Goal: Task Accomplishment & Management: Use online tool/utility

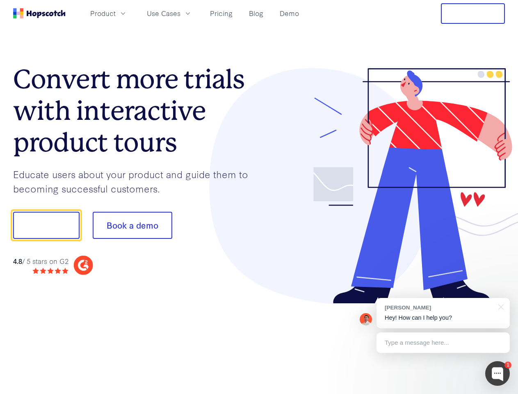
click at [259, 197] on div at bounding box center [382, 186] width 246 height 236
click at [116, 13] on span "Product" at bounding box center [102, 13] width 25 height 10
click at [181, 13] on span "Use Cases" at bounding box center [164, 13] width 34 height 10
click at [473, 14] on button "Free Trial" at bounding box center [473, 13] width 64 height 21
click at [46, 225] on button "Show me!" at bounding box center [46, 225] width 66 height 27
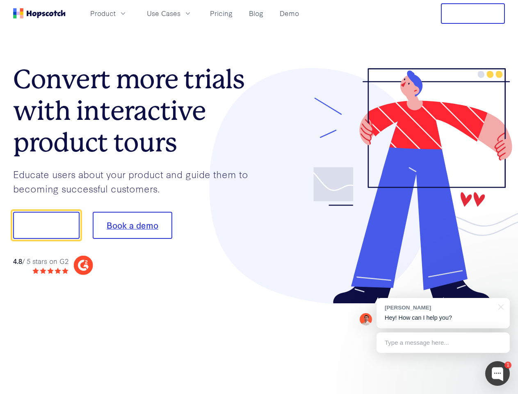
click at [132, 225] on button "Book a demo" at bounding box center [133, 225] width 80 height 27
click at [498, 374] on div at bounding box center [498, 373] width 25 height 25
click at [443, 313] on div "[PERSON_NAME] Hey! How can I help you?" at bounding box center [443, 313] width 133 height 30
click at [500, 306] on div at bounding box center [433, 224] width 154 height 274
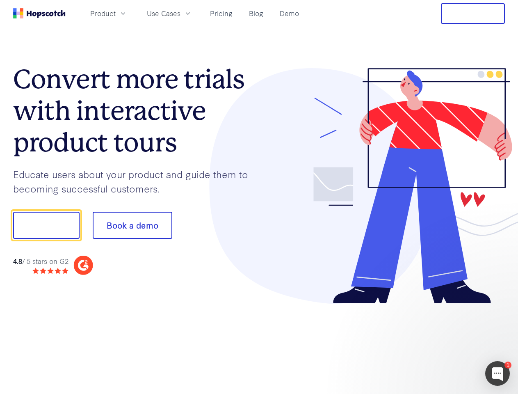
click at [443, 343] on div at bounding box center [433, 279] width 154 height 164
